Goal: Transaction & Acquisition: Purchase product/service

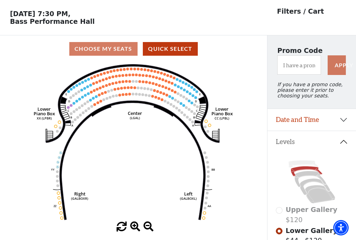
scroll to position [33, 0]
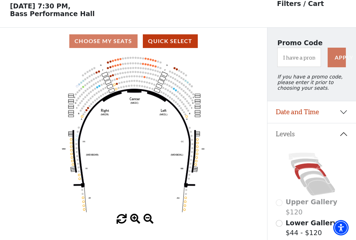
scroll to position [33, 0]
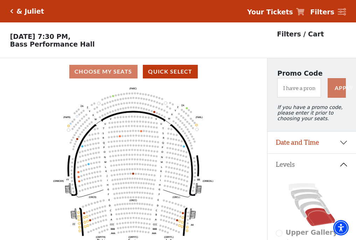
scroll to position [33, 0]
